Goal: Check status

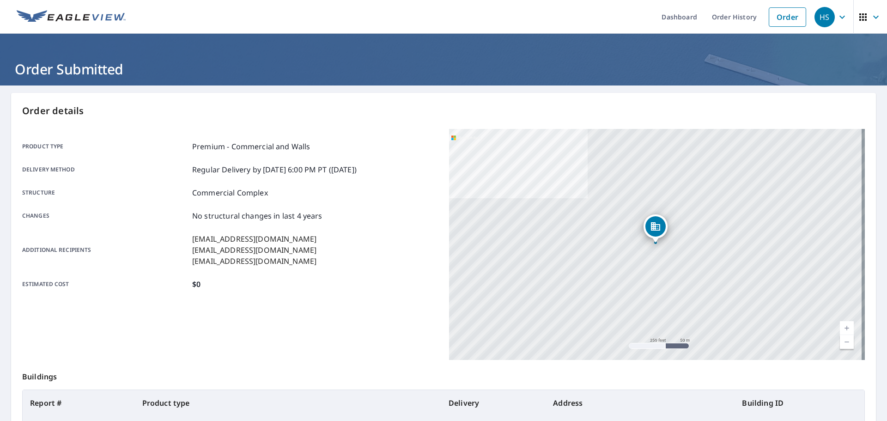
scroll to position [92, 0]
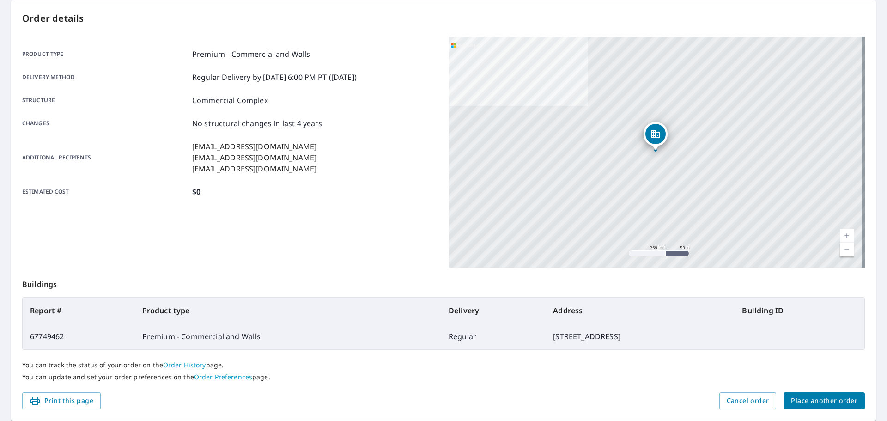
click at [798, 402] on span "Place another order" at bounding box center [824, 401] width 67 height 12
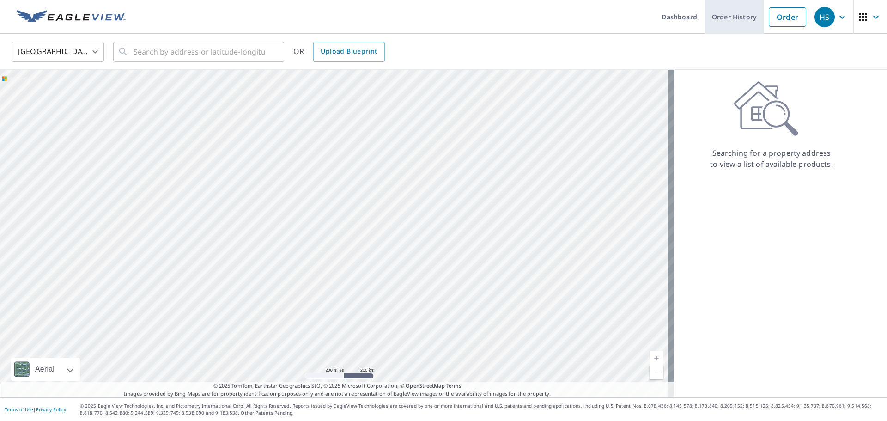
click at [732, 19] on link "Order History" at bounding box center [735, 17] width 60 height 34
